Goal: Task Accomplishment & Management: Use online tool/utility

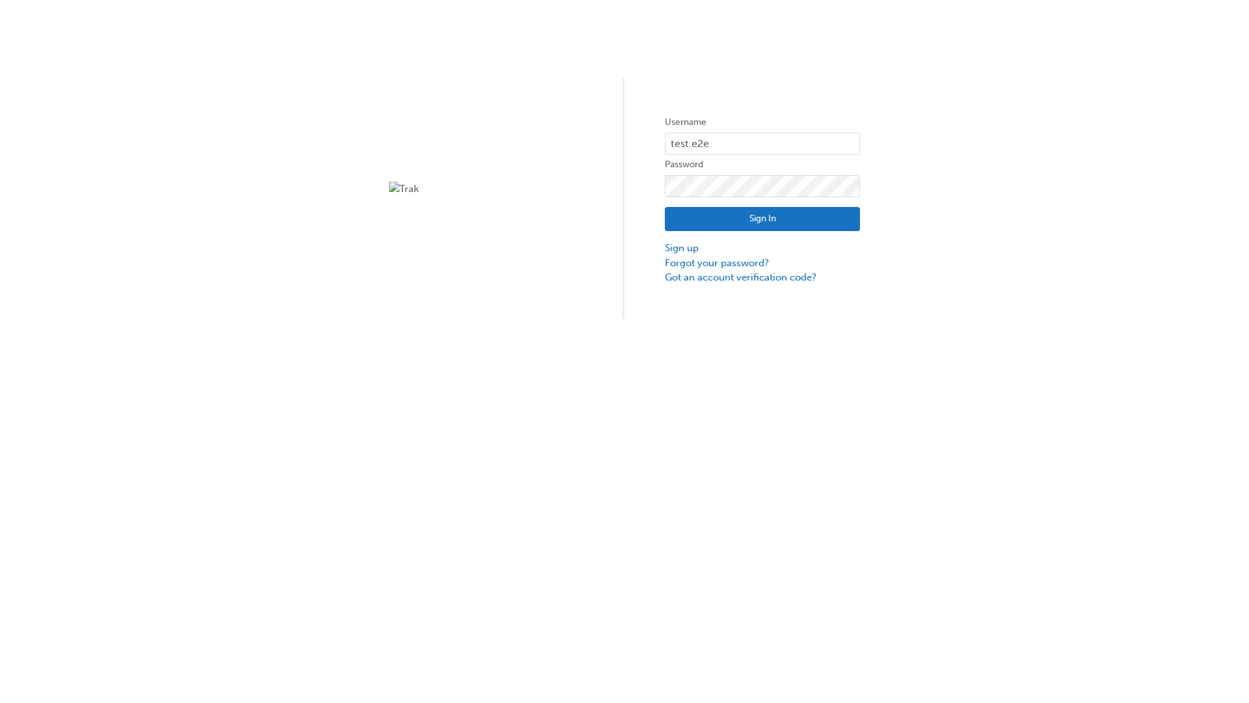
type input "test.e2e.user14"
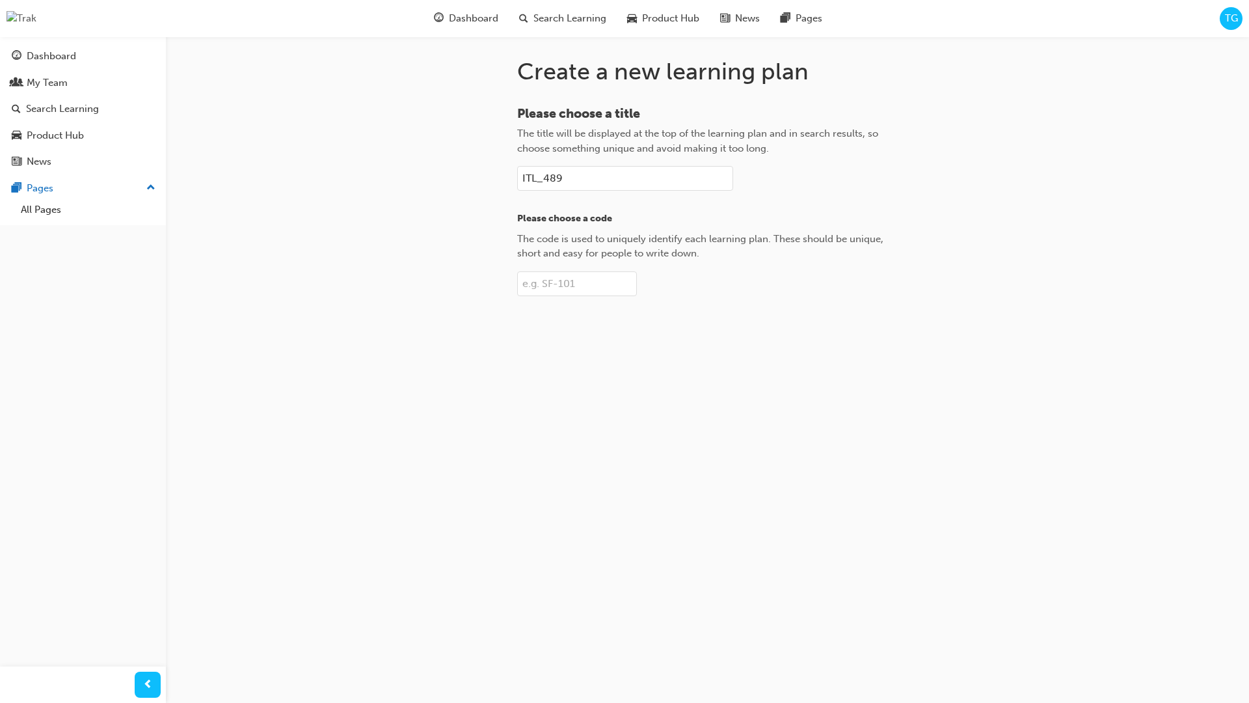
type input "ITL_489"
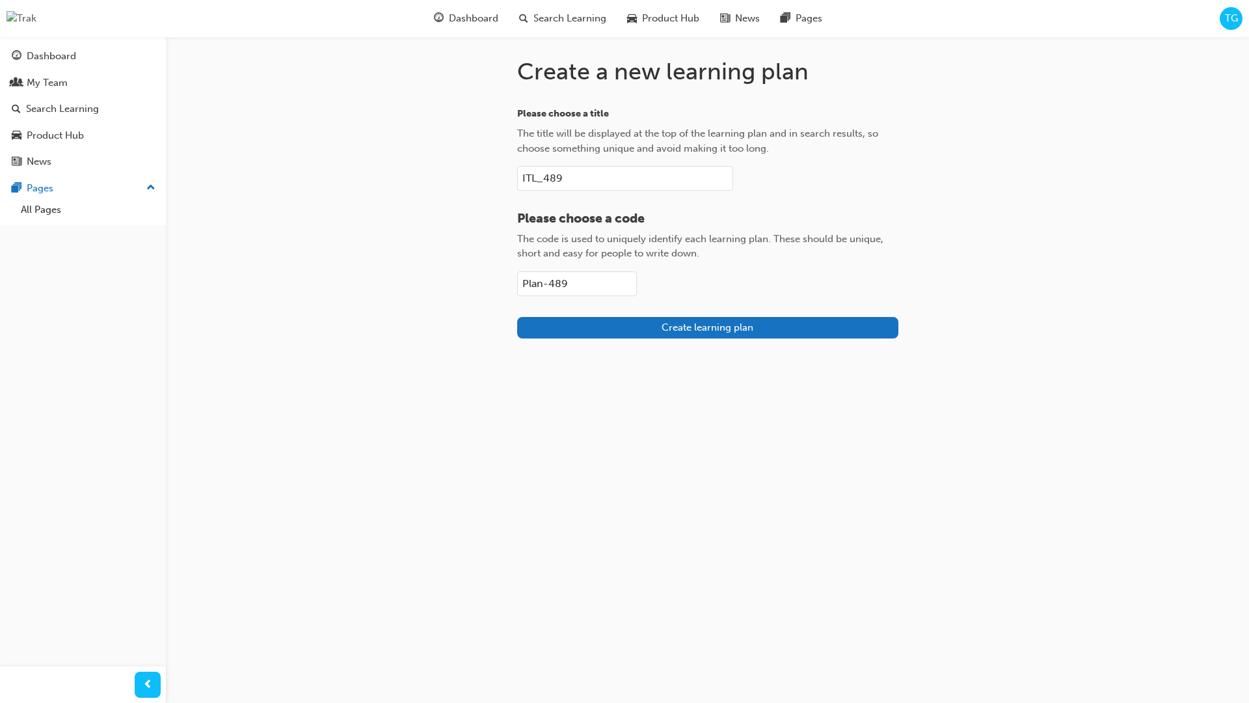
type input "Plan-489"
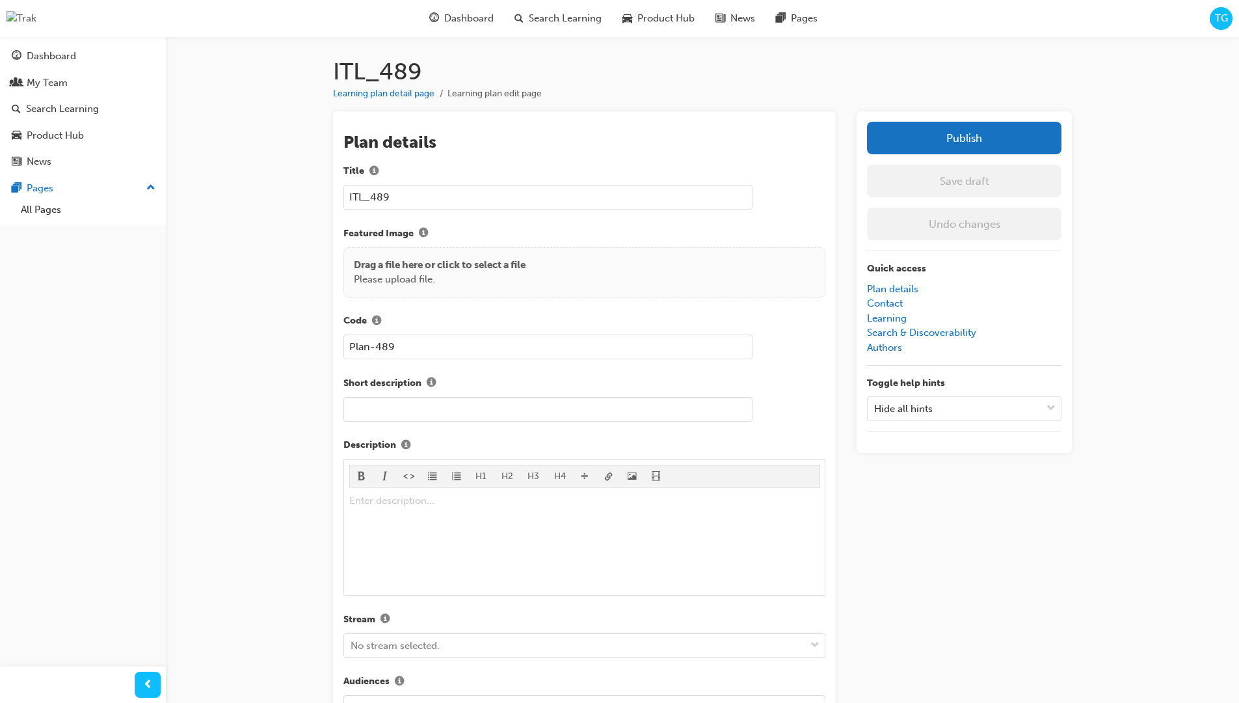
scroll to position [184, 0]
